Goal: Check status: Check status

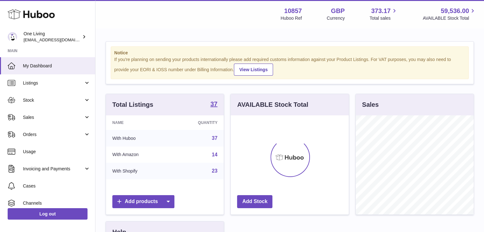
scroll to position [99, 118]
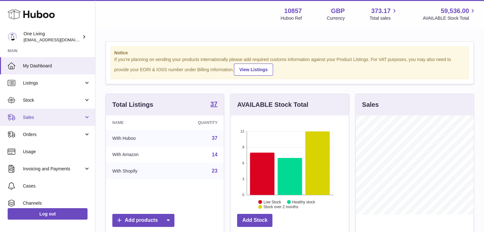
click at [50, 115] on span "Sales" at bounding box center [53, 118] width 61 height 6
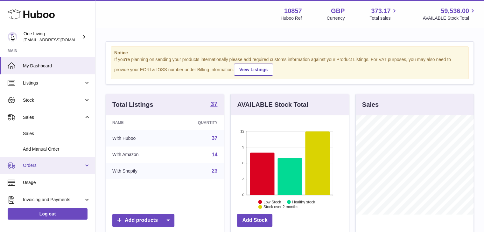
click at [59, 164] on span "Orders" at bounding box center [53, 166] width 61 height 6
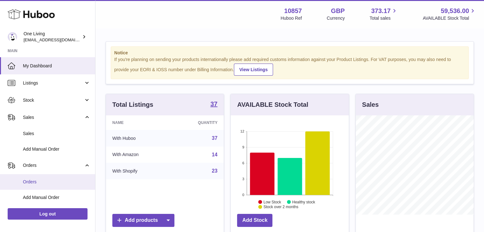
click at [53, 183] on span "Orders" at bounding box center [56, 182] width 67 height 6
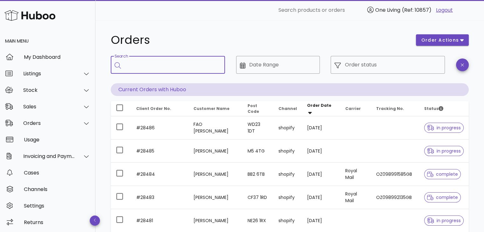
click at [178, 65] on input "Search" at bounding box center [172, 65] width 95 height 10
paste input "******"
type input "******"
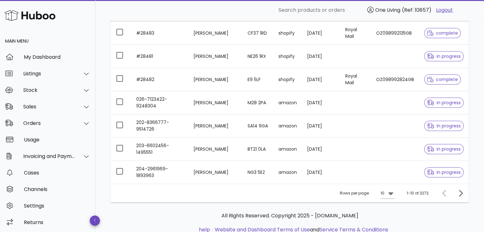
scroll to position [181, 0]
click at [462, 195] on icon "Next page" at bounding box center [461, 194] width 8 height 8
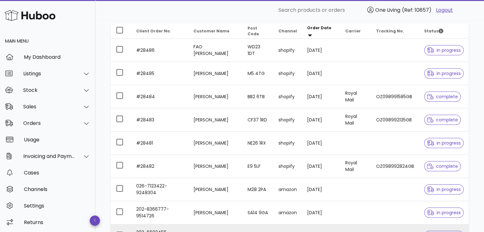
scroll to position [202, 0]
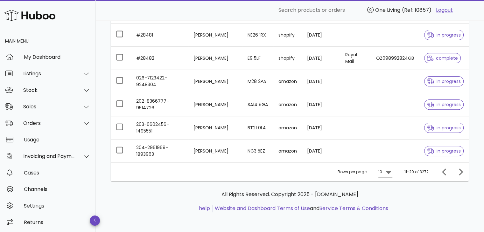
click at [387, 175] on div "10" at bounding box center [385, 172] width 14 height 10
click at [382, 208] on div "50" at bounding box center [387, 207] width 17 height 15
click at [139, 207] on ul "help Website and Dashboard Terms of Use and Service Terms & Conditions" at bounding box center [290, 209] width 348 height 8
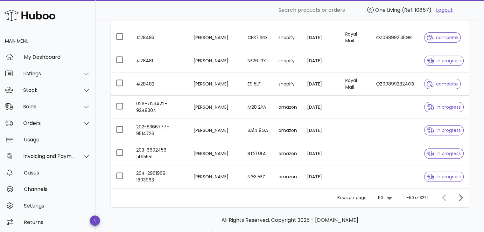
scroll to position [202, 0]
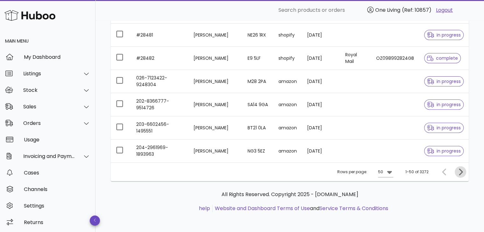
click at [461, 173] on icon "Next page" at bounding box center [461, 172] width 8 height 8
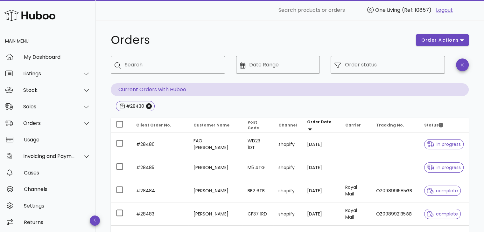
scroll to position [202, 0]
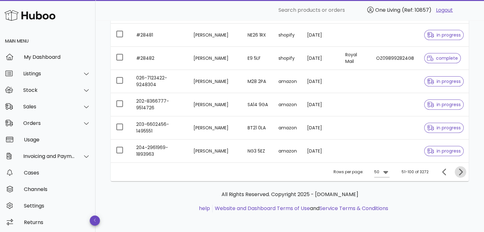
click at [462, 173] on icon "Next page" at bounding box center [461, 172] width 8 height 8
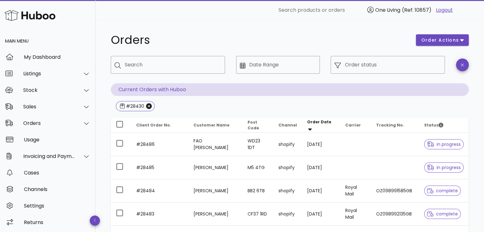
scroll to position [202, 0]
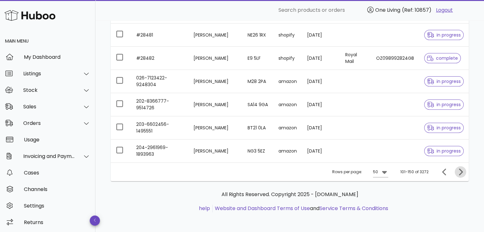
click at [461, 172] on icon "Next page" at bounding box center [461, 172] width 4 height 7
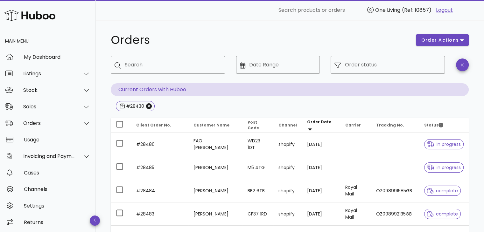
scroll to position [202, 0]
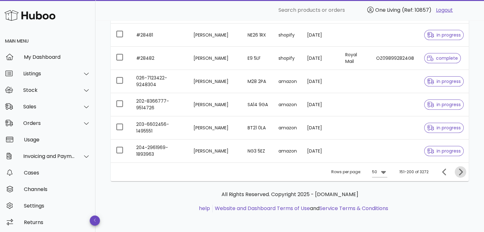
click at [463, 170] on icon "Next page" at bounding box center [461, 172] width 8 height 8
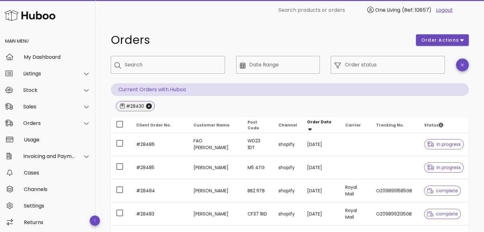
click at [151, 109] on span "#28430" at bounding box center [135, 106] width 39 height 10
click at [149, 106] on icon "Close" at bounding box center [149, 106] width 6 height 6
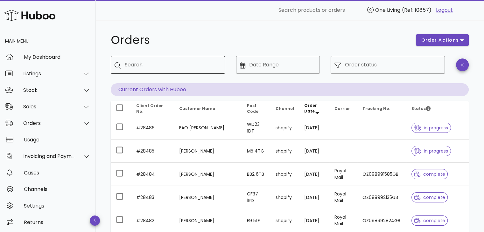
click at [181, 70] on div "Search" at bounding box center [172, 65] width 95 height 18
paste input "******"
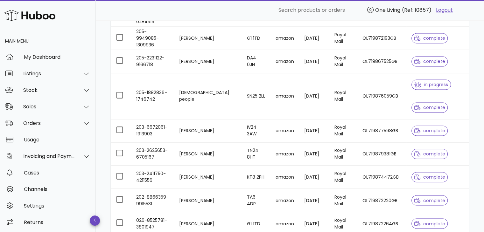
scroll to position [1100, 0]
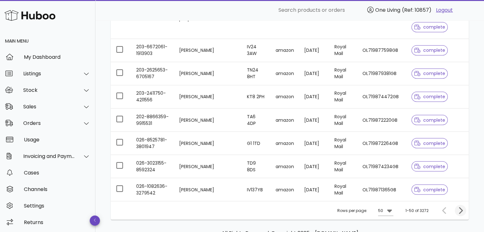
type input "******"
click at [460, 211] on icon "Next page" at bounding box center [461, 211] width 8 height 8
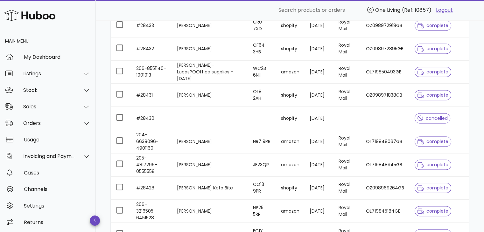
scroll to position [929, 0]
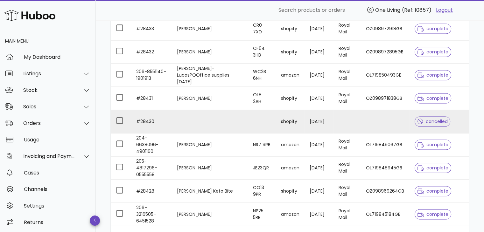
click at [147, 119] on td "#28430" at bounding box center [151, 121] width 41 height 23
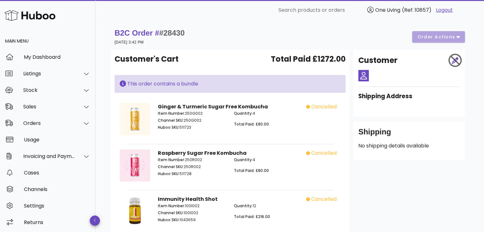
click at [454, 61] on div at bounding box center [455, 60] width 18 height 19
